Goal: Transaction & Acquisition: Purchase product/service

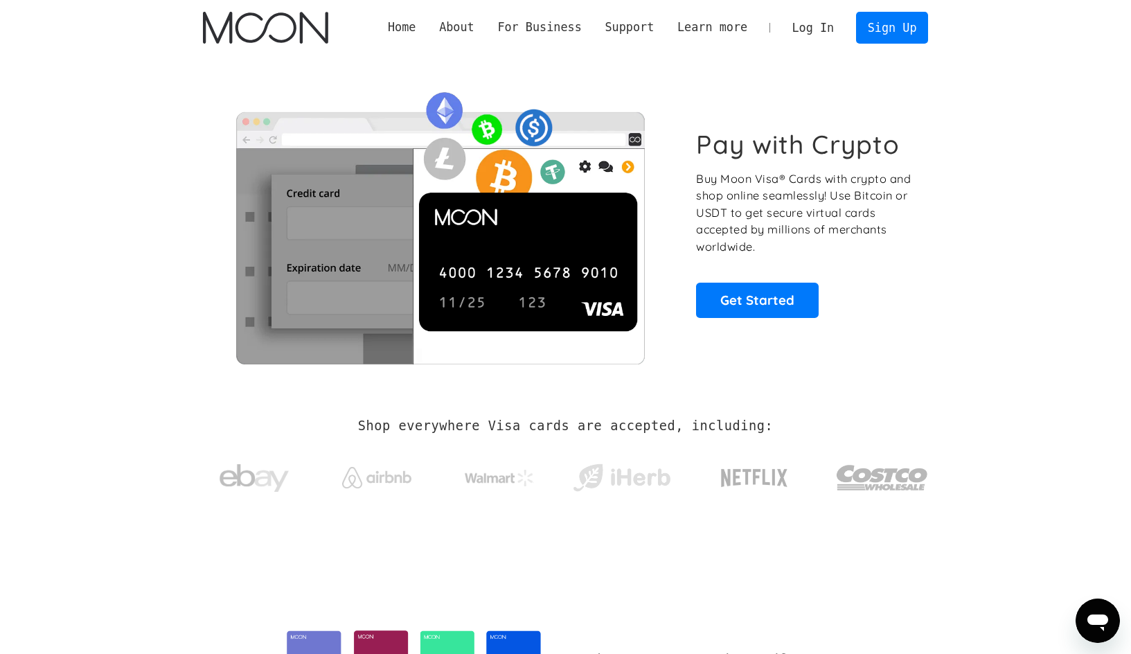
click at [826, 26] on link "Log In" at bounding box center [813, 27] width 65 height 30
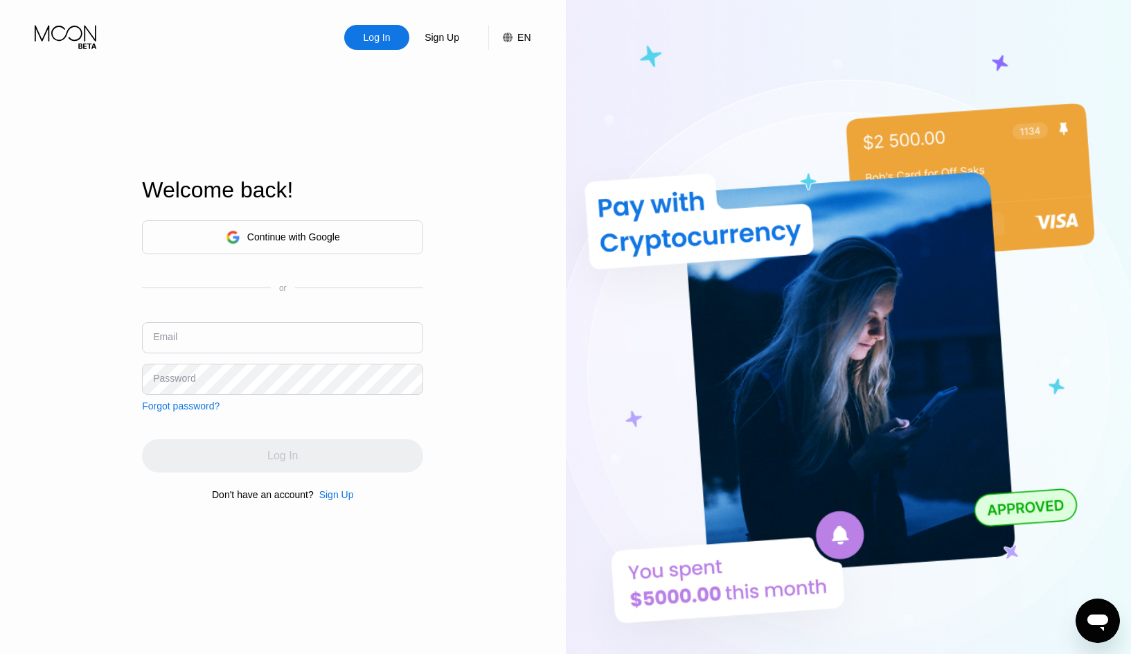
click at [62, 328] on div "Log In Sign Up EN Language Select an item Save Welcome back! Continue with Goog…" at bounding box center [283, 359] width 566 height 719
click at [350, 228] on div "Continue with Google" at bounding box center [282, 237] width 281 height 34
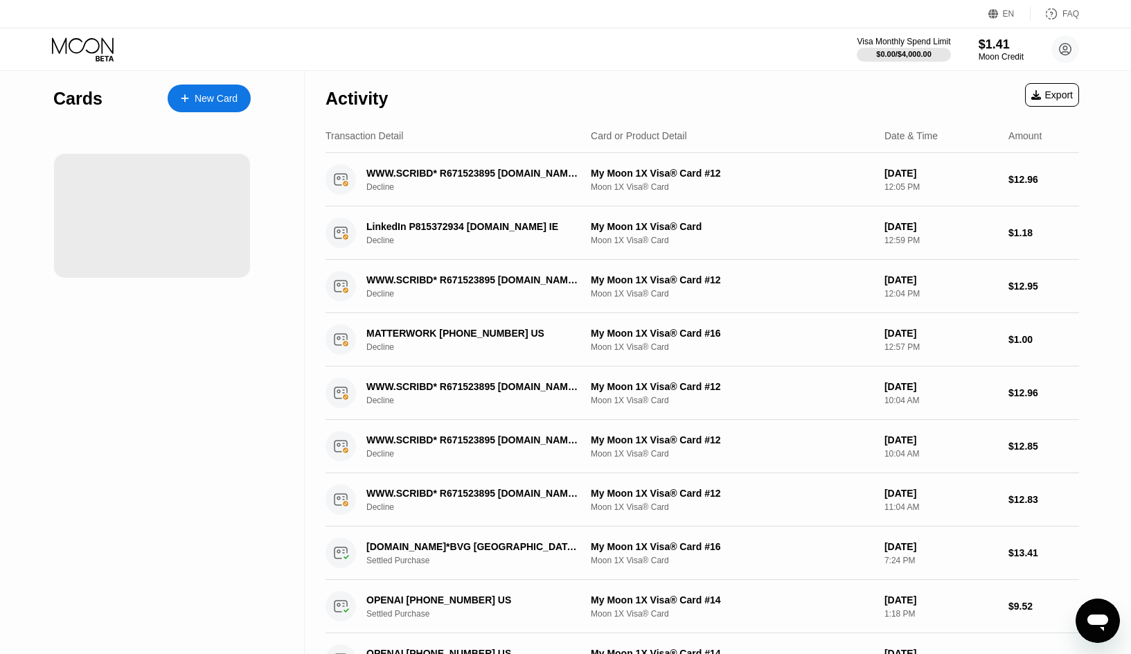
click at [280, 271] on div "Cards New Card" at bounding box center [152, 470] width 305 height 798
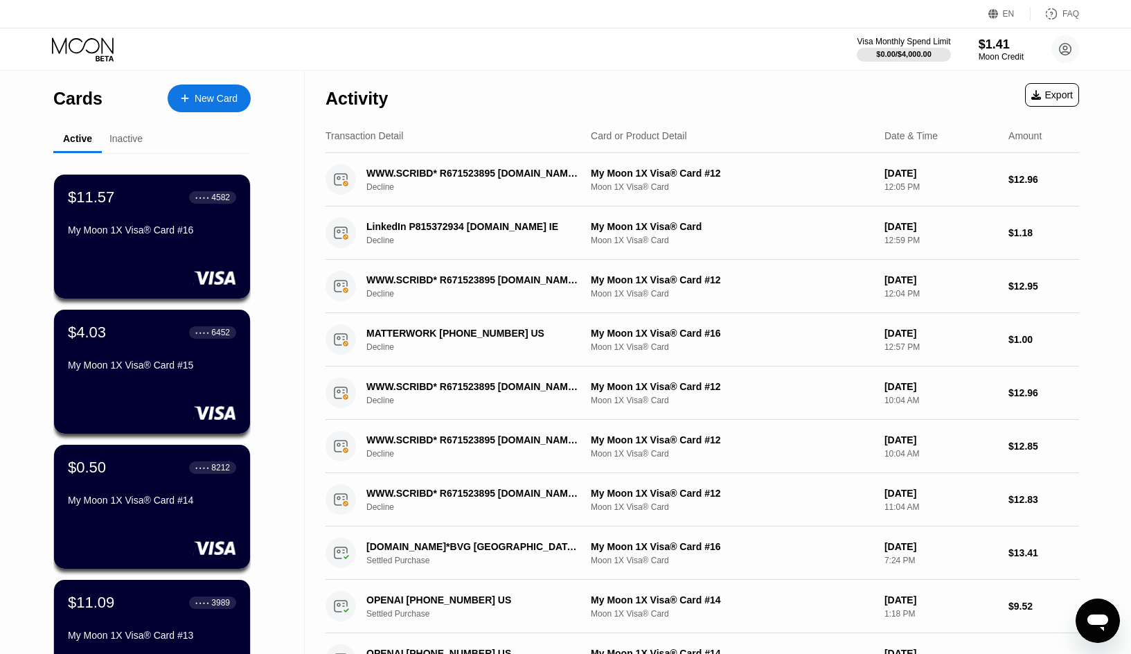
click at [210, 101] on div "New Card" at bounding box center [216, 99] width 43 height 12
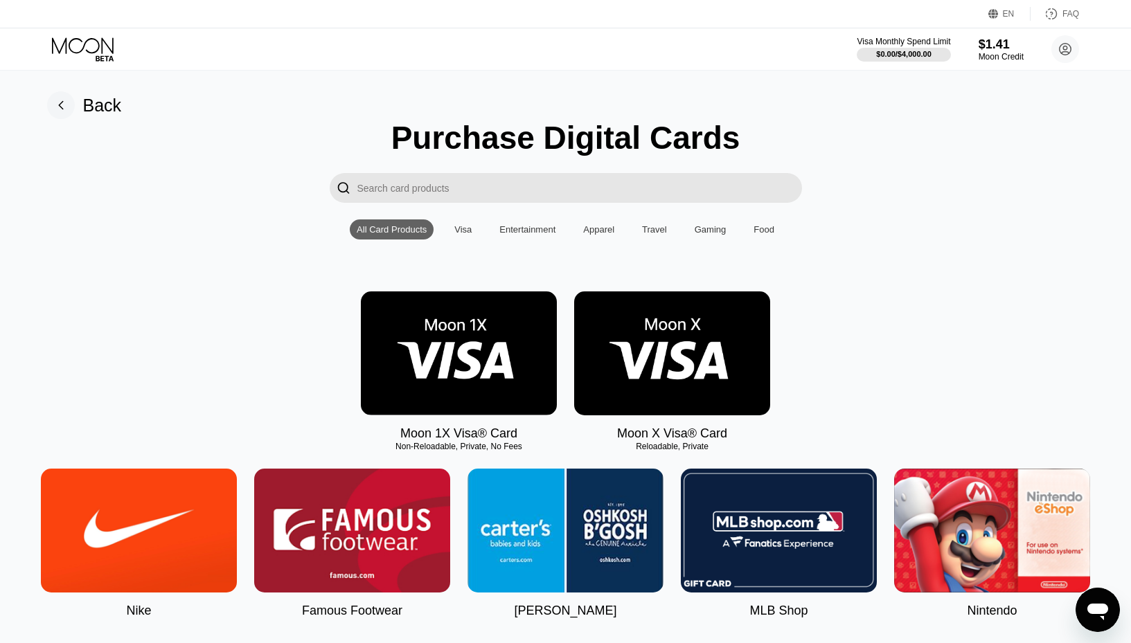
click at [467, 365] on img at bounding box center [459, 354] width 196 height 124
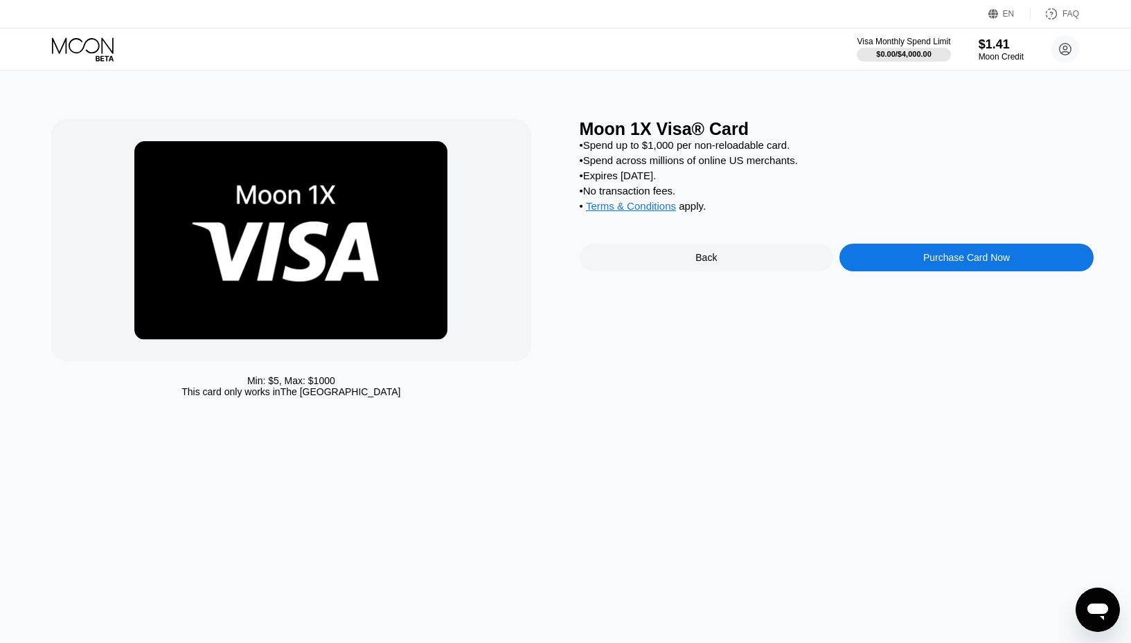
click at [975, 263] on div "Purchase Card Now" at bounding box center [966, 257] width 87 height 11
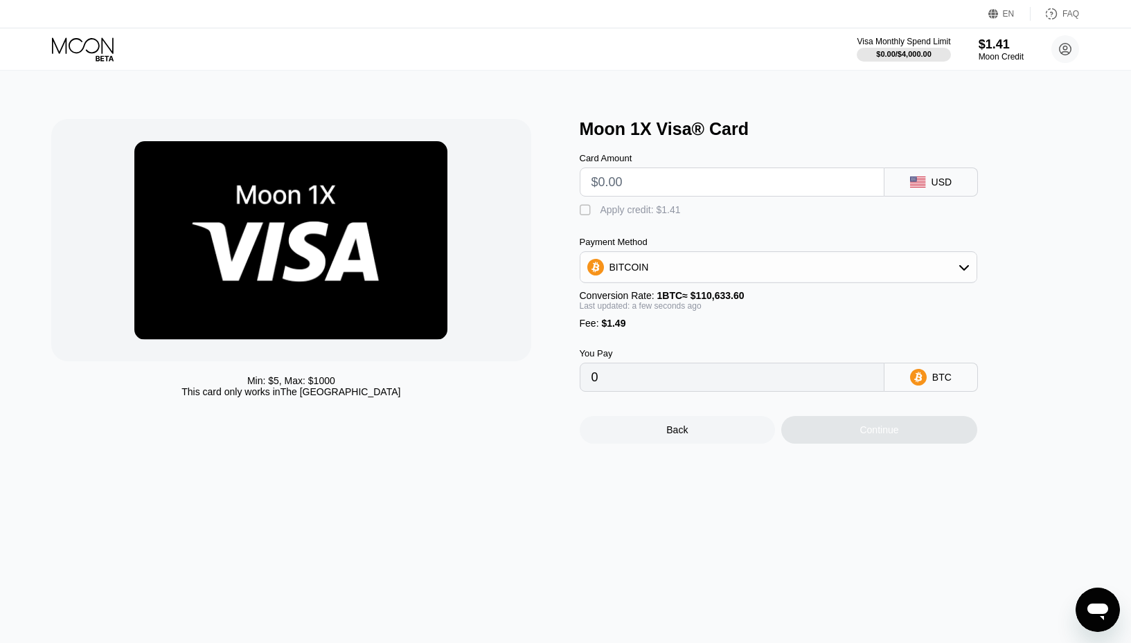
click at [650, 179] on input "text" at bounding box center [731, 182] width 281 height 28
type input "$3"
type input "0.00004059"
type input "$30"
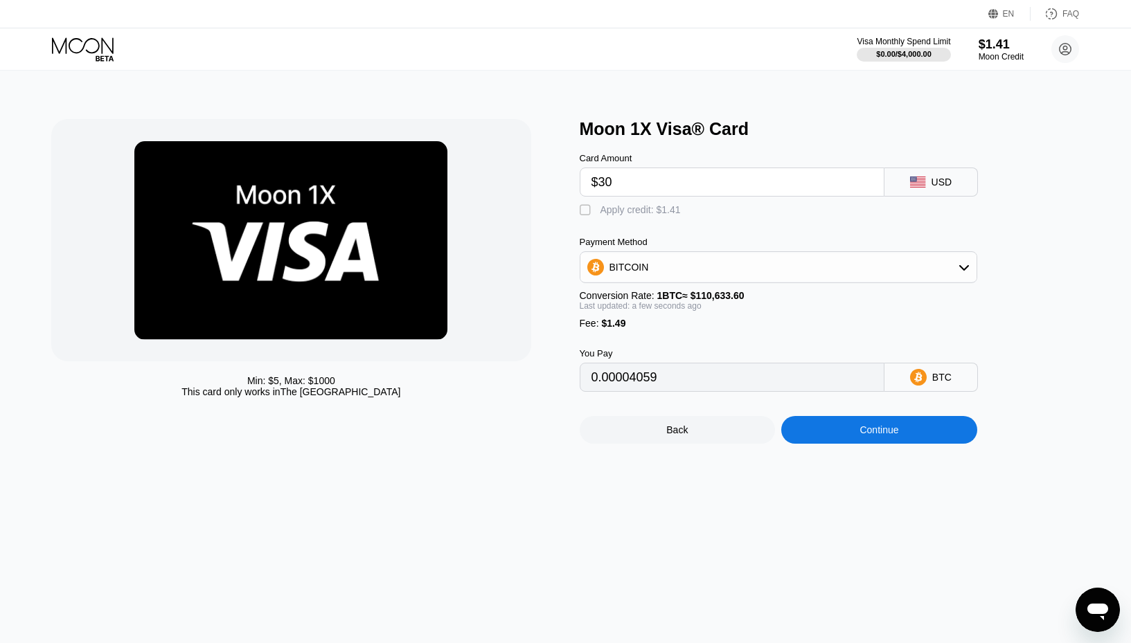
type input "0.00028464"
type input "$303"
type input "0.00275224"
type input "$303"
click at [635, 273] on div "BITCOIN" at bounding box center [628, 267] width 39 height 11
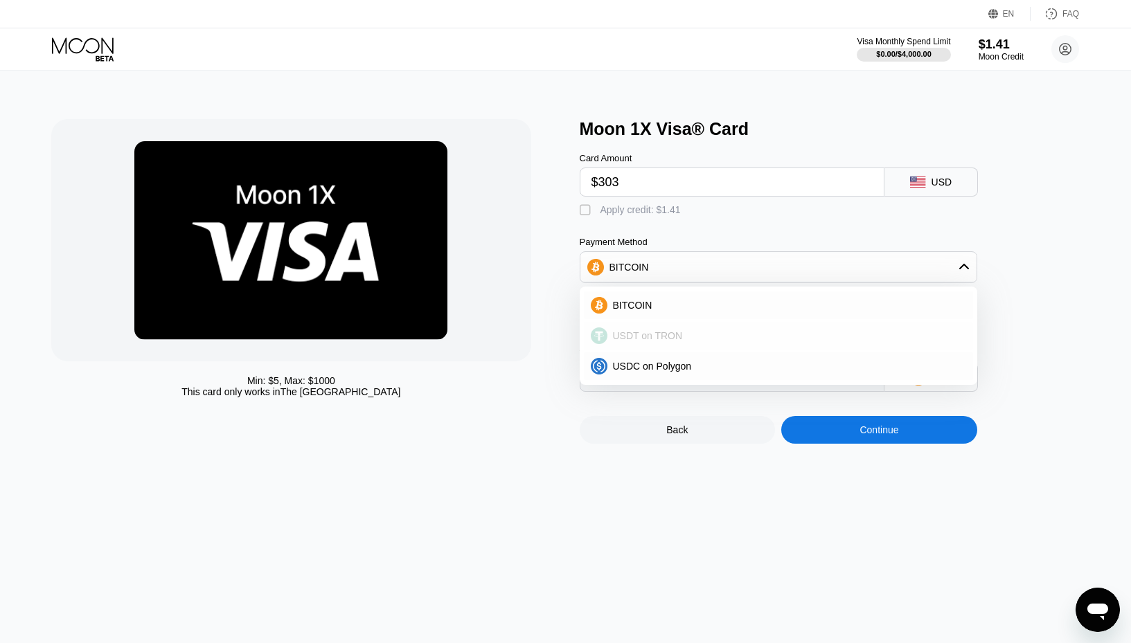
click at [653, 341] on span "USDT on TRON" at bounding box center [648, 335] width 70 height 11
type input "307.57"
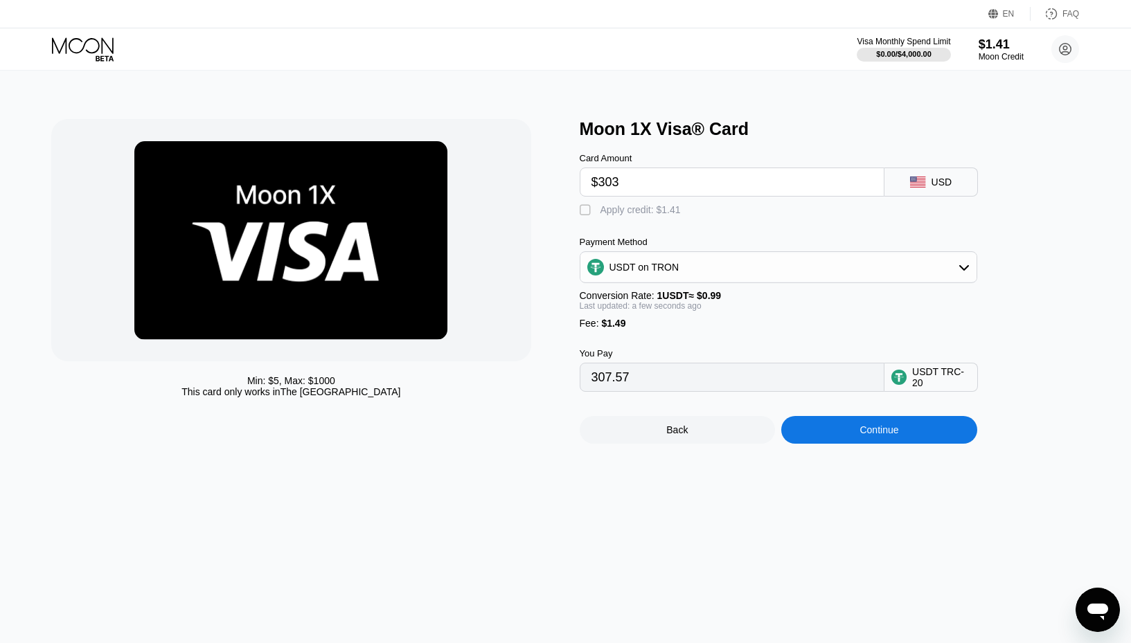
click at [850, 443] on div "Continue" at bounding box center [879, 430] width 196 height 28
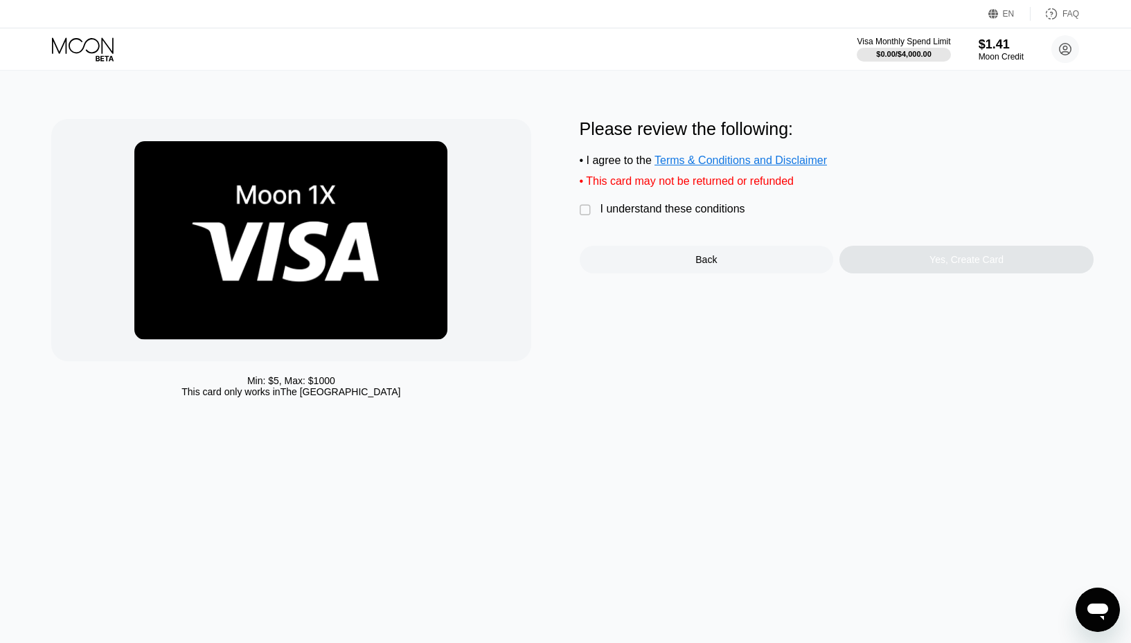
click at [584, 217] on div "" at bounding box center [587, 211] width 14 height 14
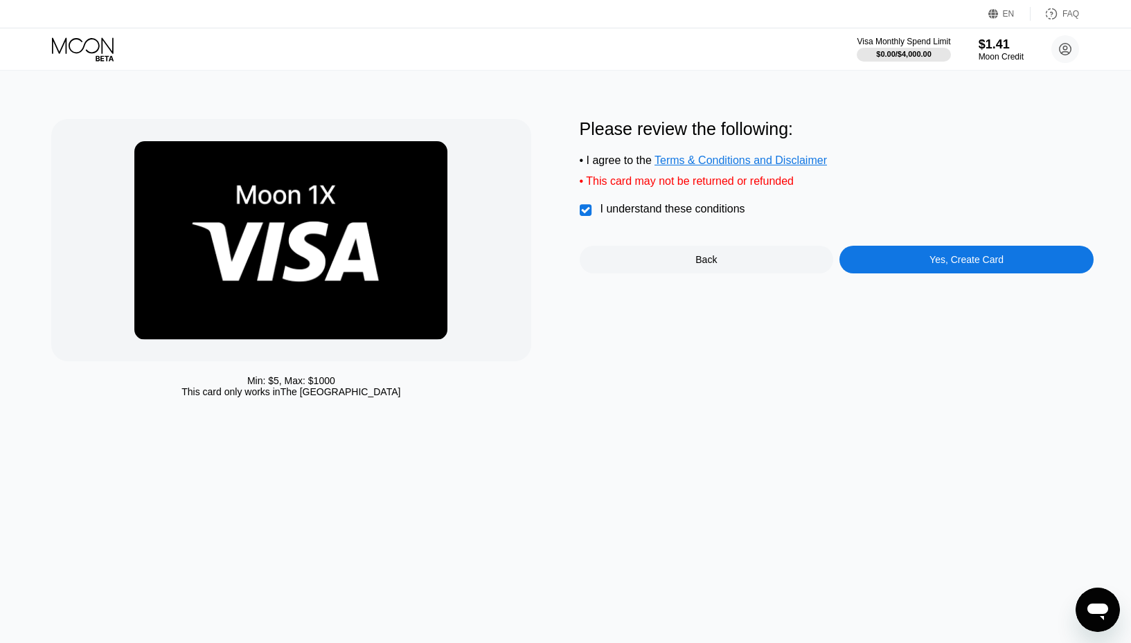
click at [913, 265] on div "Yes, Create Card" at bounding box center [966, 260] width 254 height 28
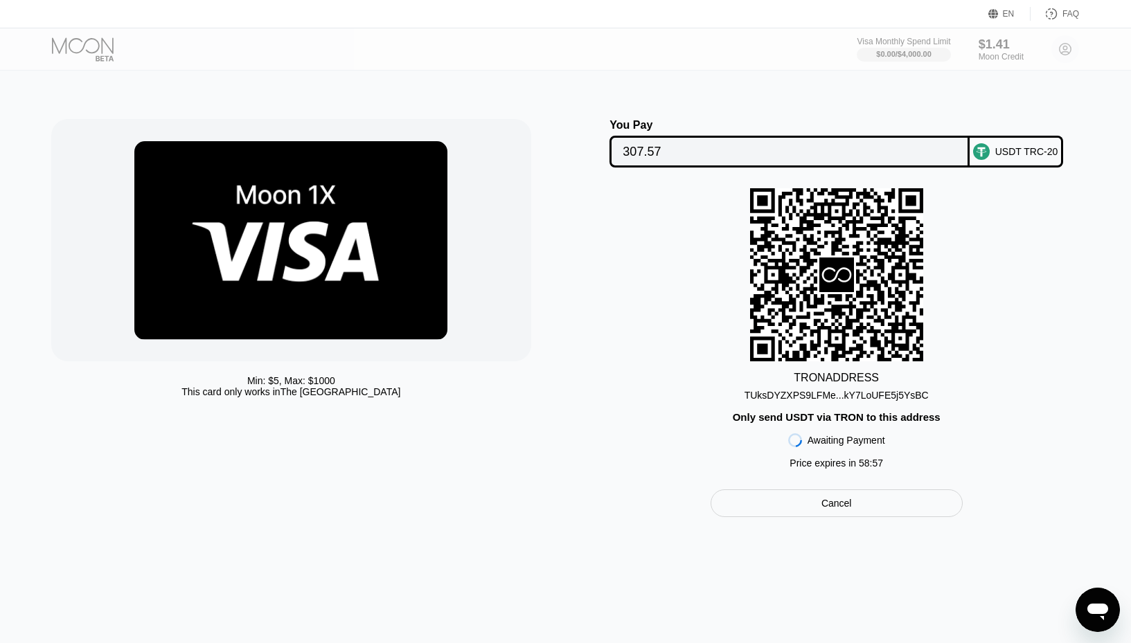
click at [810, 400] on div "TUksDYZXPS9LFMe...kY7LoUFE5j5YsBC" at bounding box center [836, 395] width 184 height 11
click at [407, 495] on div "Min: $ 5 , Max: $ 1000 This card only works in The United States" at bounding box center [308, 318] width 514 height 398
click at [316, 465] on div "Min: $ 5 , Max: $ 1000 This card only works in The United States" at bounding box center [308, 318] width 514 height 398
click at [864, 398] on div "TUksDYZXPS9LFMe...kY7LoUFE5j5YsBC" at bounding box center [836, 395] width 184 height 11
click at [663, 580] on div "Min: $ 5 , Max: $ 1000 This card only works in [GEOGRAPHIC_DATA] You Pay 307.57…" at bounding box center [565, 357] width 1141 height 573
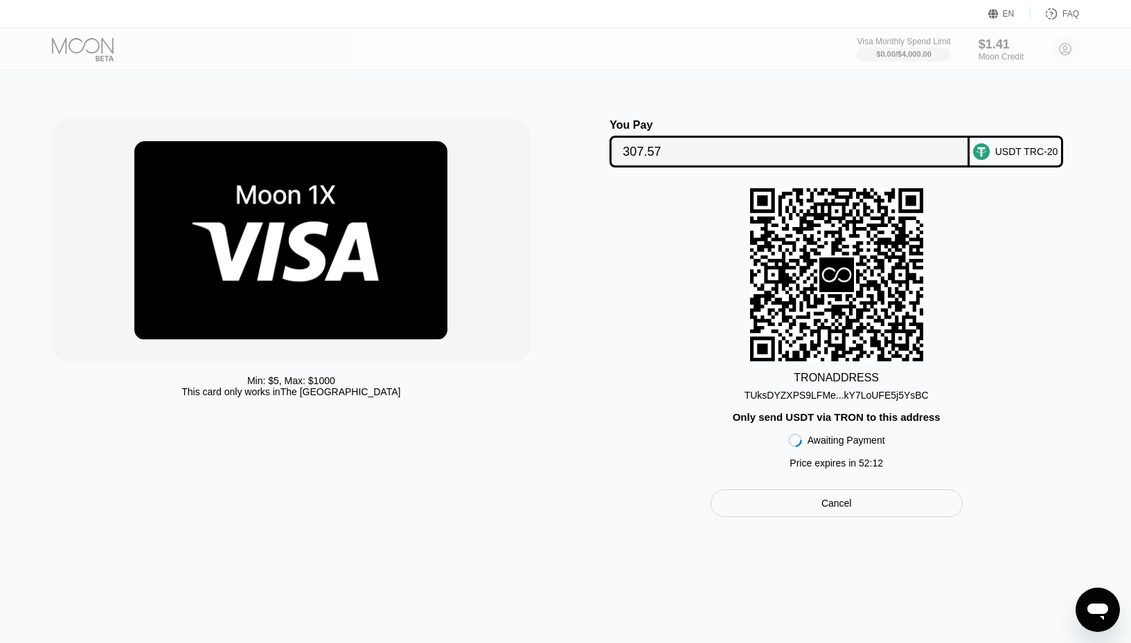
click at [287, 412] on div "Min: $ 5 , Max: $ 1000 This card only works in [GEOGRAPHIC_DATA]" at bounding box center [308, 318] width 514 height 398
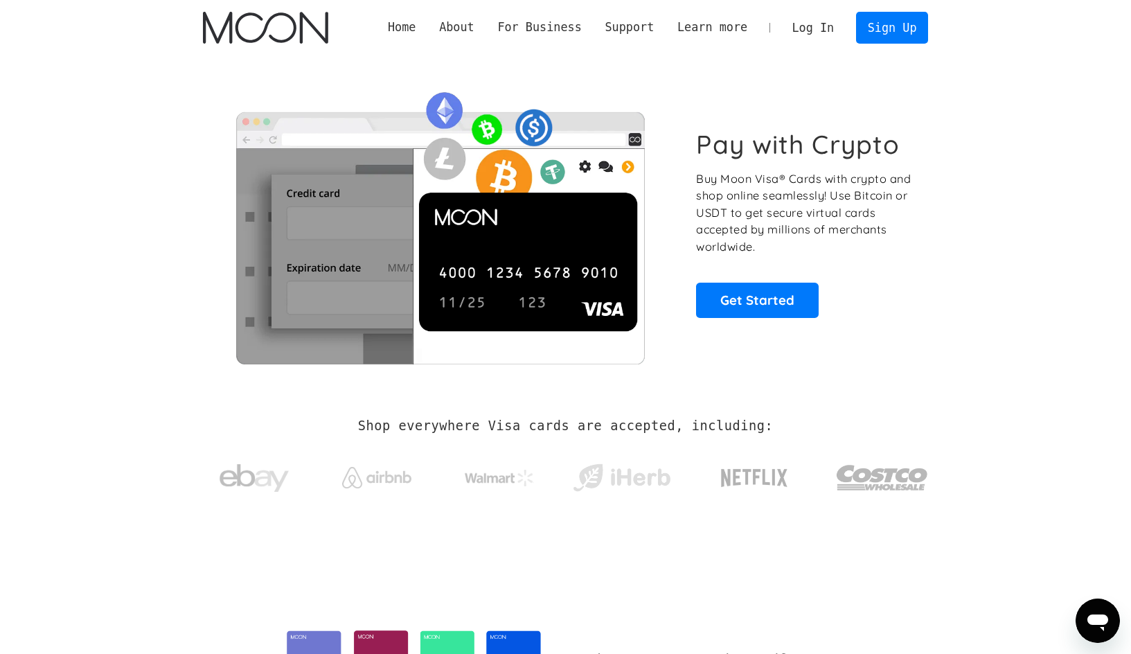
click at [821, 21] on link "Log In" at bounding box center [813, 27] width 65 height 30
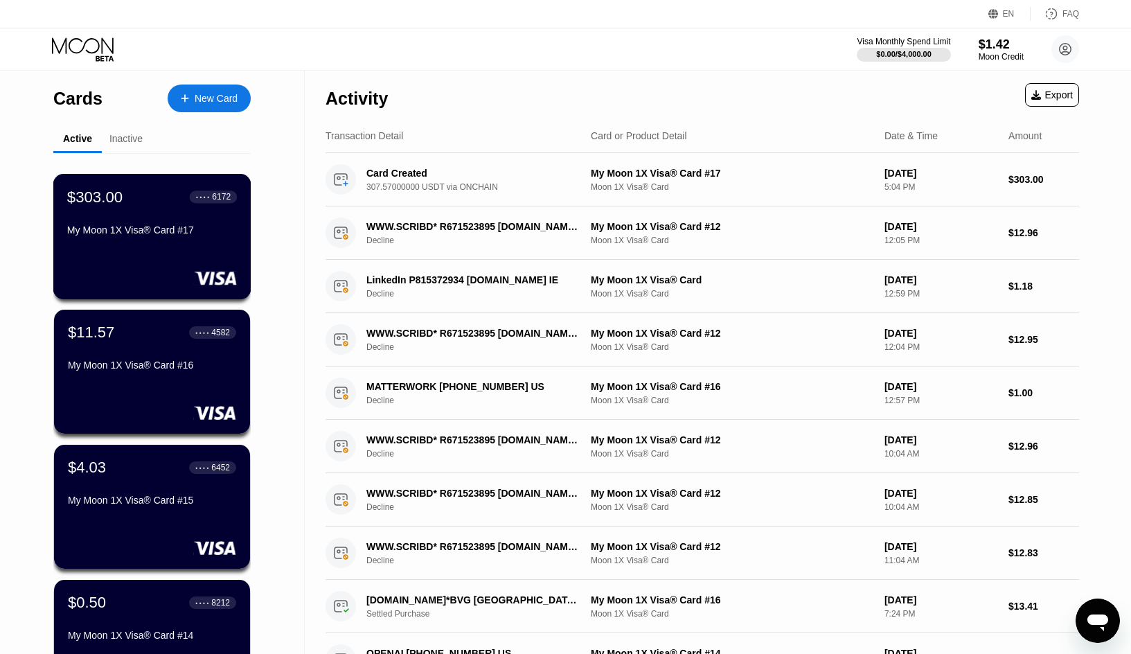
click at [163, 231] on div "My Moon 1X Visa® Card #17" at bounding box center [152, 229] width 170 height 11
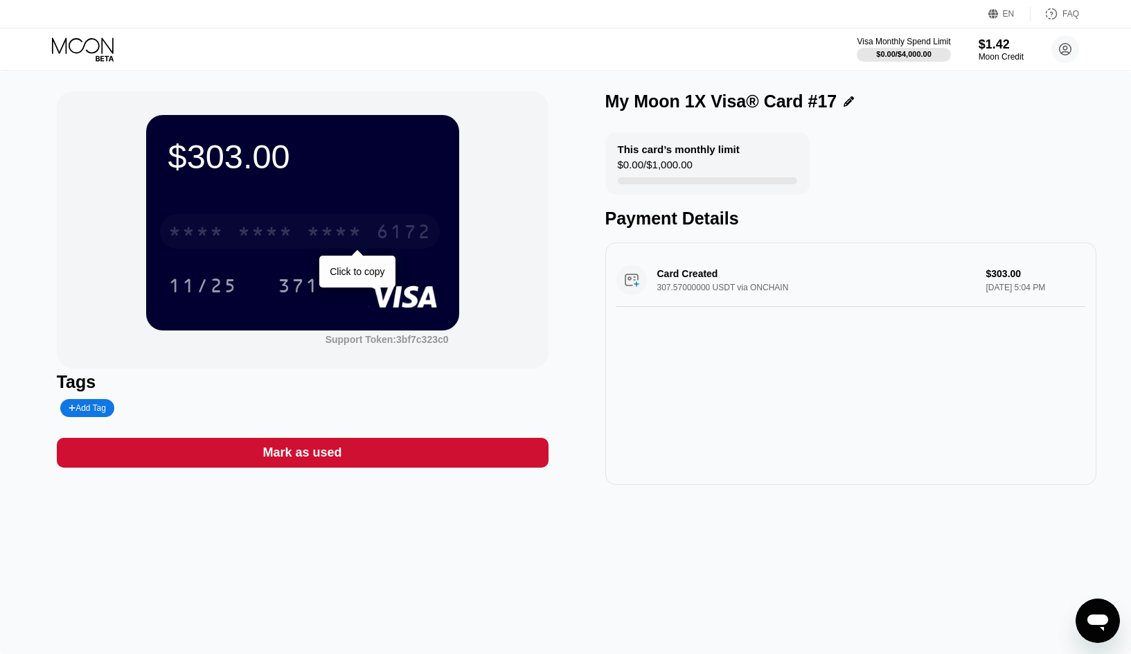
click at [344, 247] on div "* * * * * * * * * * * * 6172" at bounding box center [300, 231] width 280 height 35
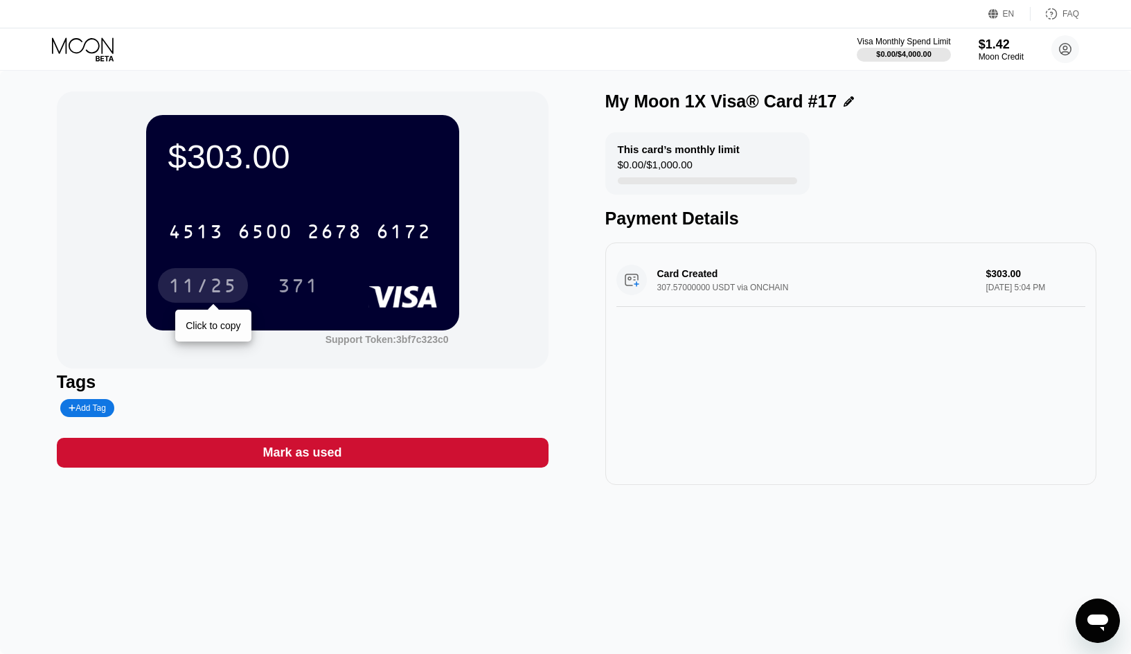
click at [196, 297] on div "11/25" at bounding box center [202, 287] width 69 height 22
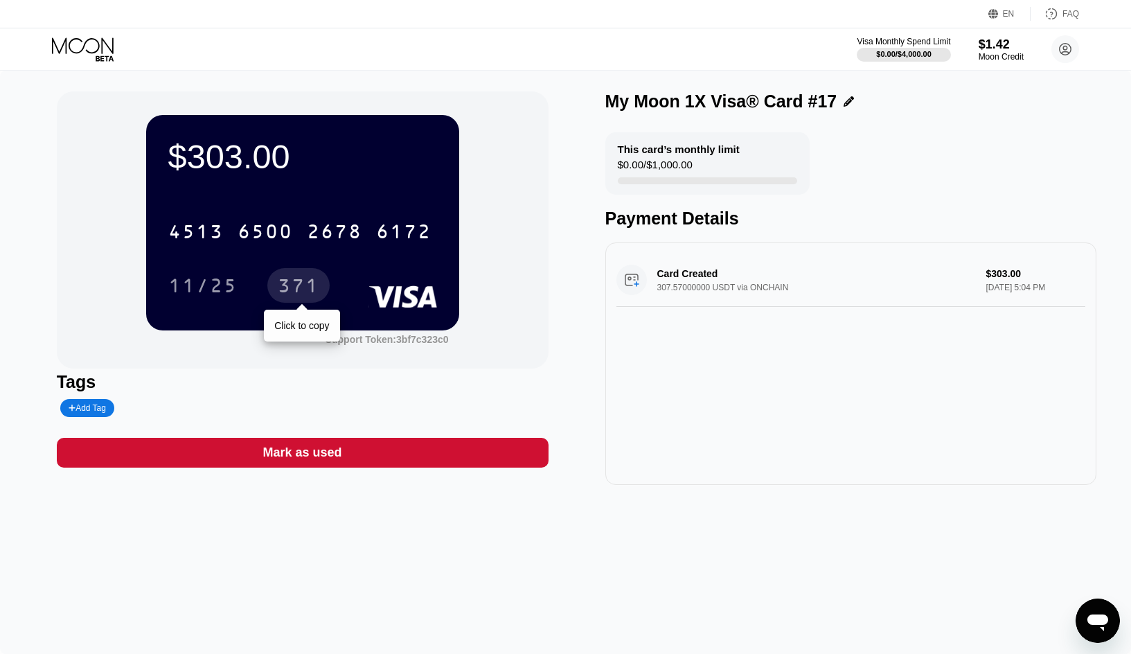
click at [289, 293] on div "371" at bounding box center [299, 287] width 42 height 22
